Goal: Information Seeking & Learning: Find specific fact

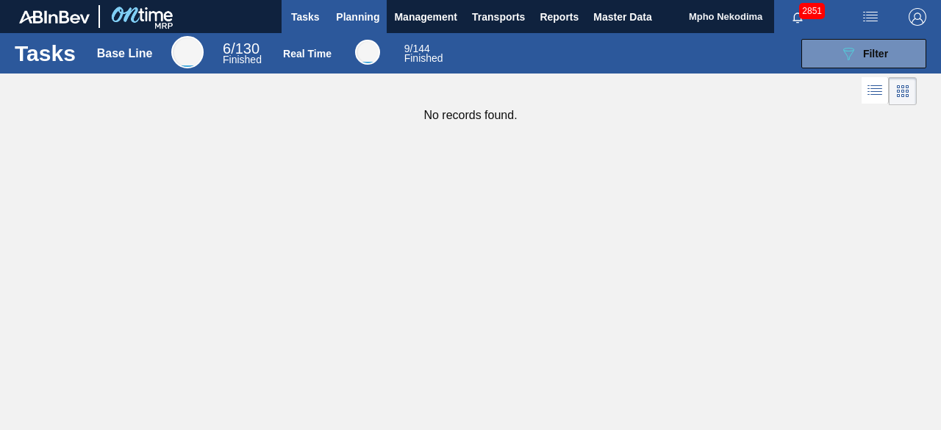
click at [356, 14] on span "Planning" at bounding box center [357, 17] width 43 height 18
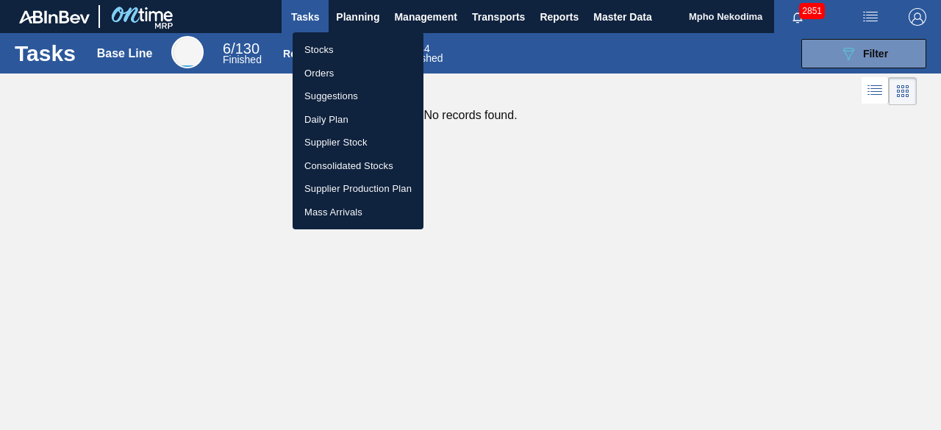
click at [316, 46] on li "Stocks" at bounding box center [358, 50] width 131 height 24
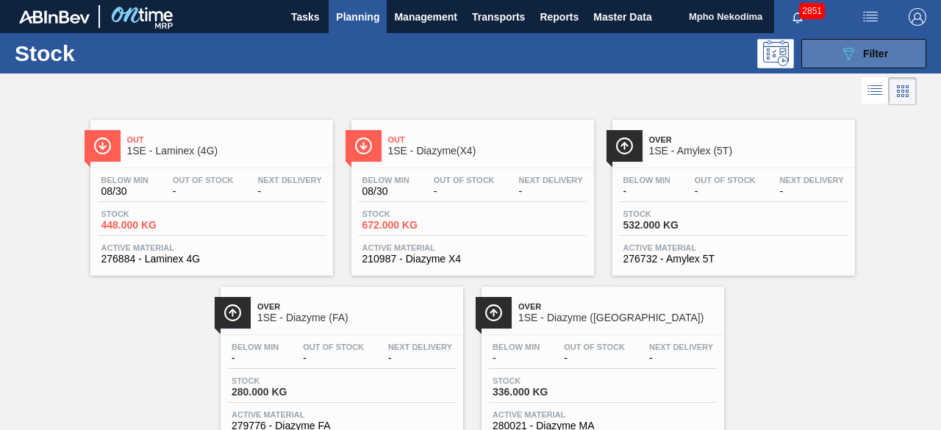
click at [830, 60] on button "089F7B8B-B2A5-4AFE-B5C0-19BA573D28AC Filter" at bounding box center [864, 53] width 125 height 29
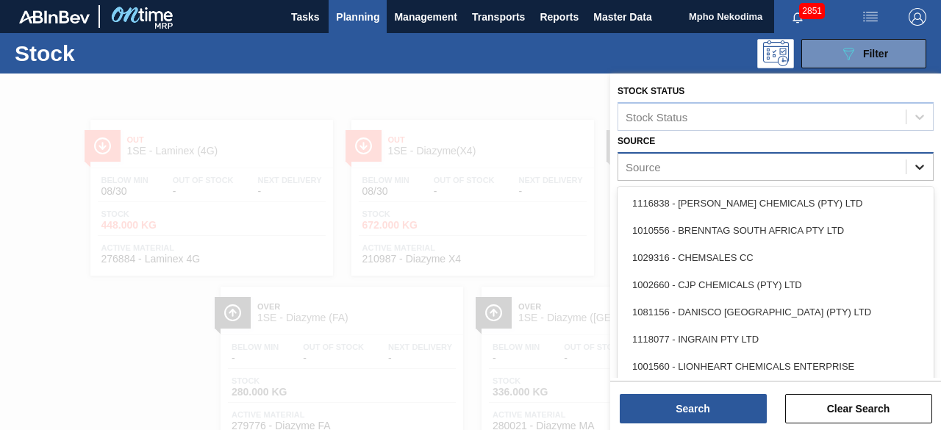
click at [922, 169] on icon at bounding box center [920, 167] width 15 height 15
click at [913, 167] on icon at bounding box center [920, 167] width 15 height 15
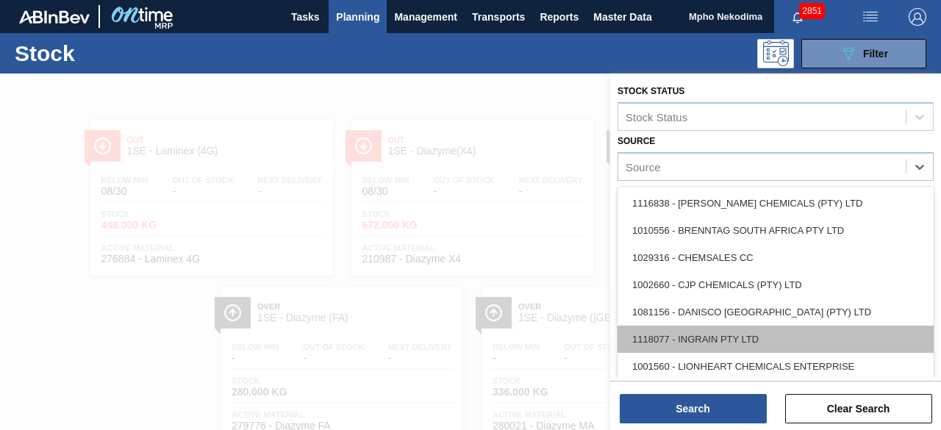
click at [808, 328] on div "1118077 - INGRAIN PTY LTD" at bounding box center [776, 339] width 316 height 27
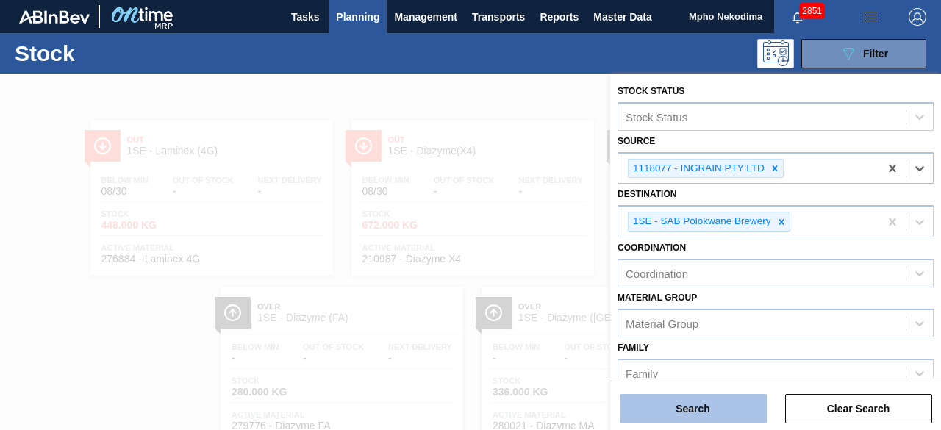
click at [727, 405] on button "Search" at bounding box center [693, 408] width 147 height 29
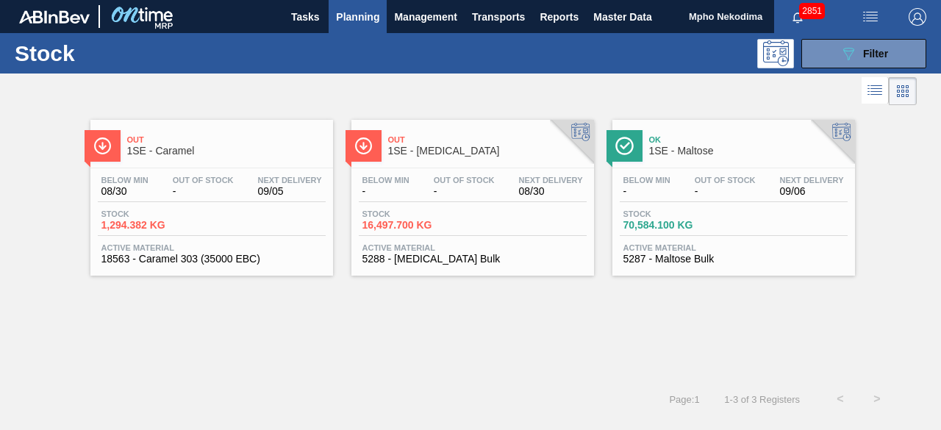
click at [409, 257] on span "5288 - [MEDICAL_DATA] Bulk" at bounding box center [473, 259] width 221 height 11
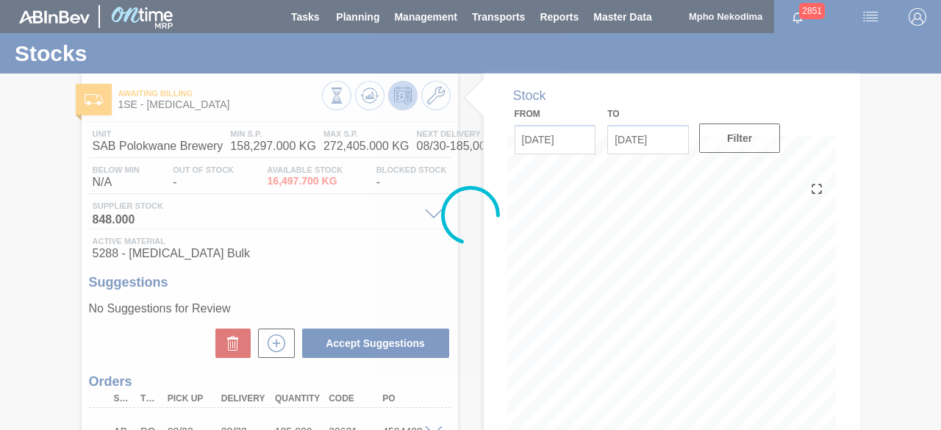
click at [409, 257] on div at bounding box center [470, 215] width 941 height 430
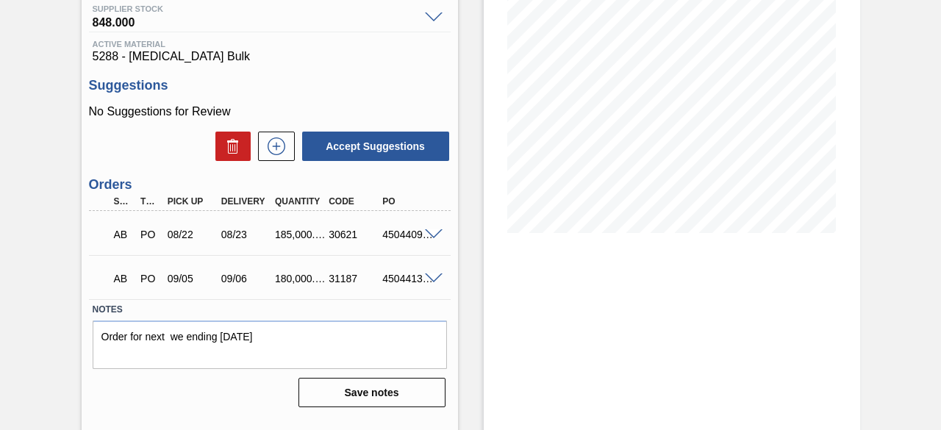
scroll to position [202, 0]
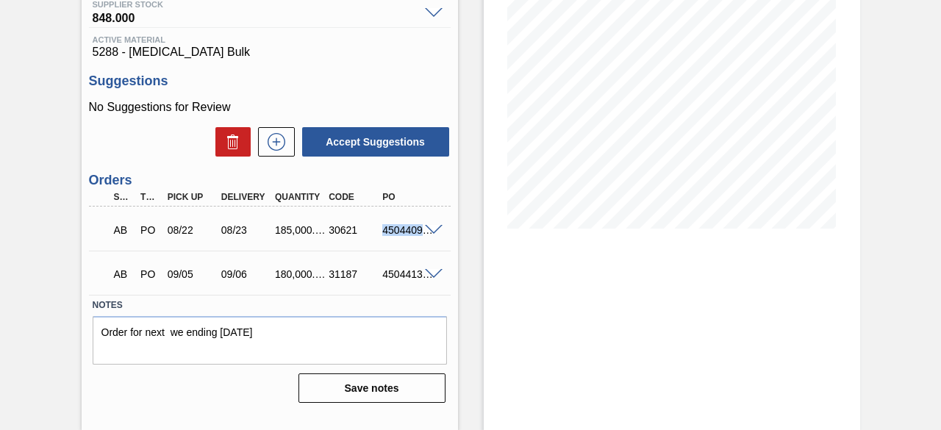
drag, startPoint x: 382, startPoint y: 233, endPoint x: 445, endPoint y: 242, distance: 63.1
click at [445, 242] on div "AB PO 08/22 08/23 185,000.000 30621 4504409026" at bounding box center [270, 228] width 362 height 37
copy div "4504409026"
